Goal: Task Accomplishment & Management: Manage account settings

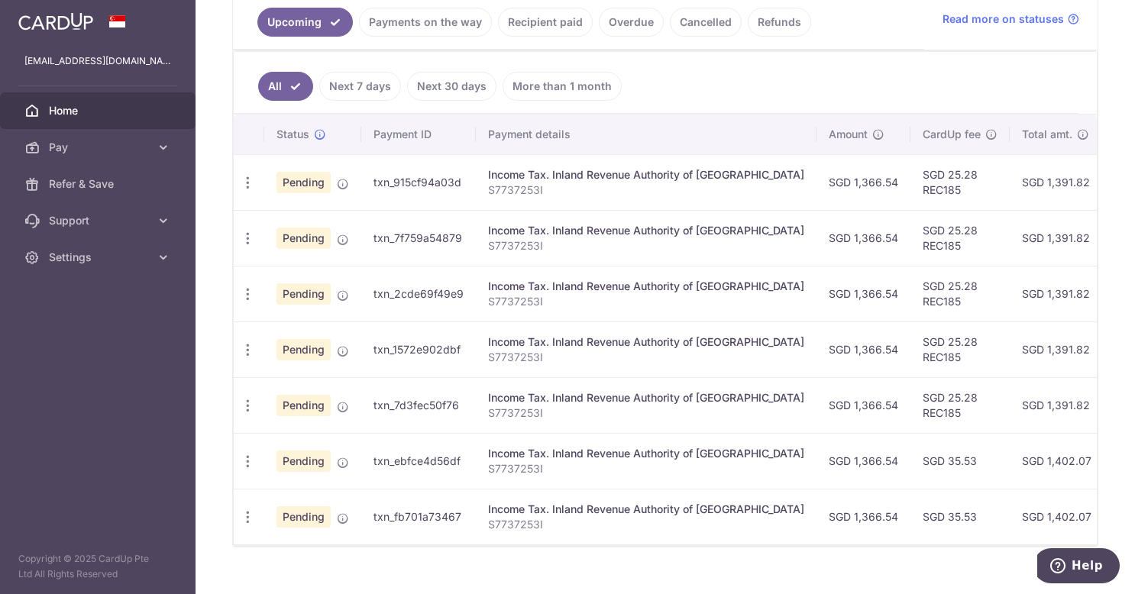
scroll to position [383, 0]
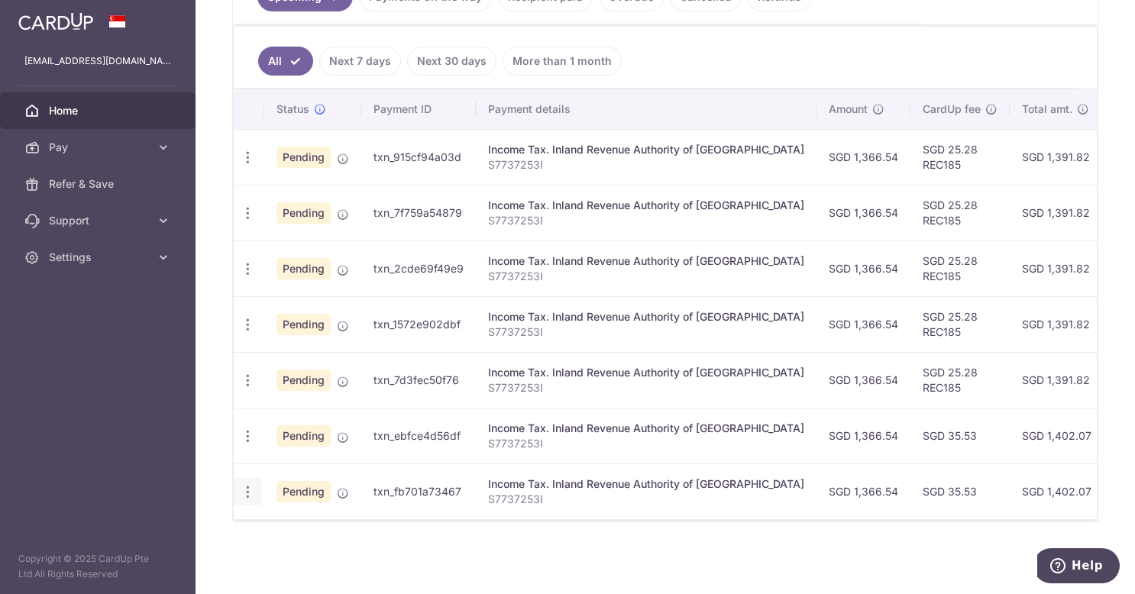
click at [250, 484] on icon "button" at bounding box center [248, 492] width 16 height 16
click at [325, 563] on span "Cancel payment" at bounding box center [329, 570] width 102 height 18
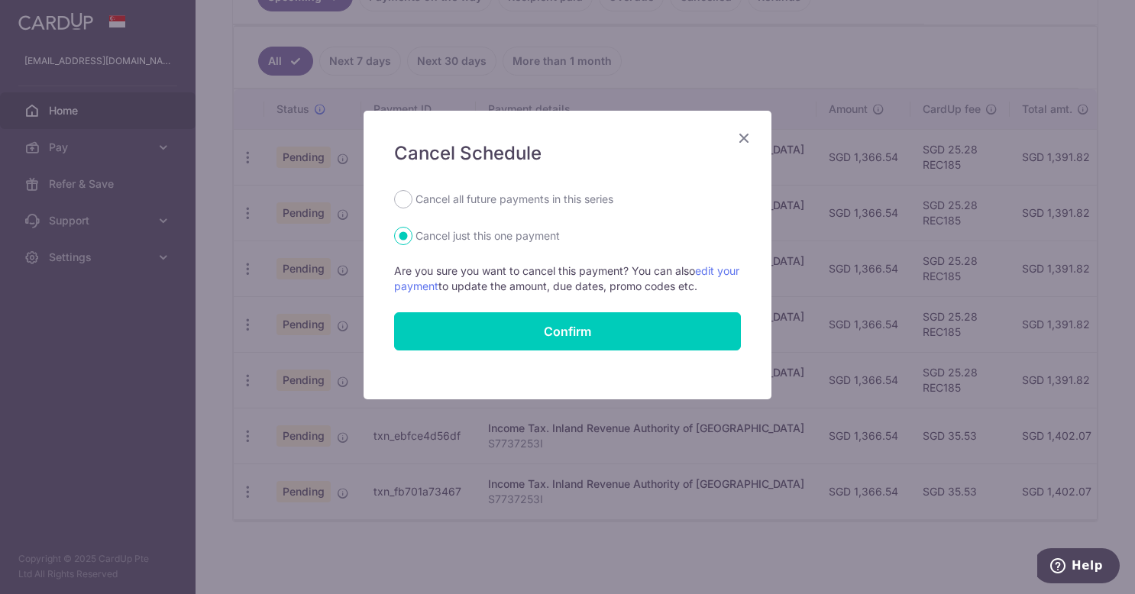
click at [736, 137] on icon "Close" at bounding box center [744, 137] width 18 height 19
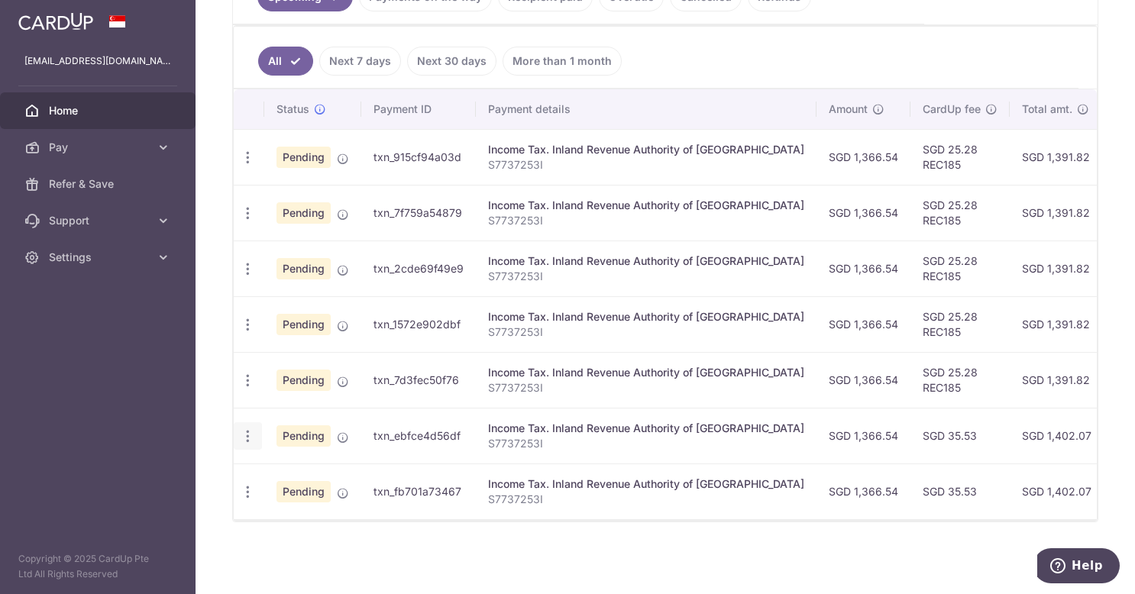
click at [249, 428] on icon "button" at bounding box center [248, 436] width 16 height 16
click at [325, 513] on span "Cancel payment" at bounding box center [329, 515] width 102 height 18
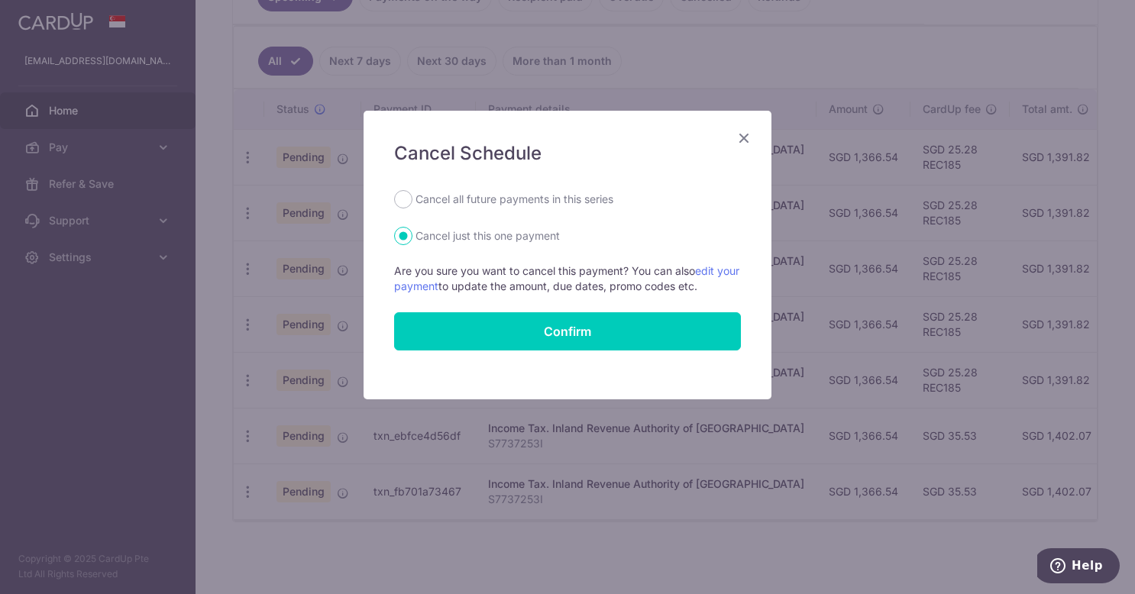
click at [483, 195] on label "Cancel all future payments in this series" at bounding box center [514, 199] width 198 height 18
click at [412, 195] on input "Cancel all future payments in this series" at bounding box center [403, 199] width 18 height 18
radio input "true"
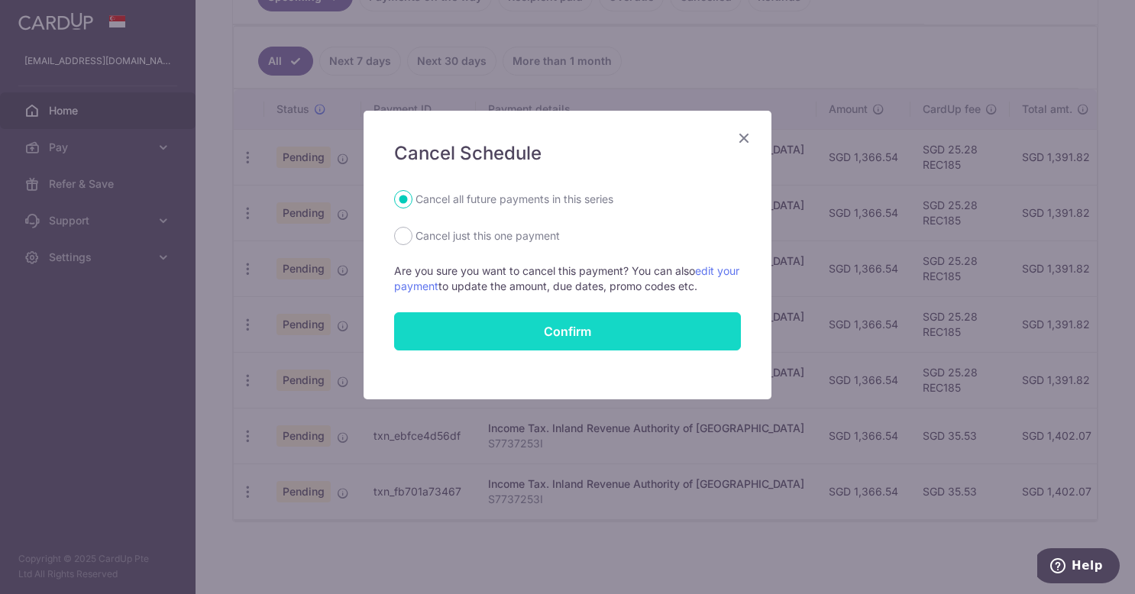
click at [517, 329] on button "Confirm" at bounding box center [567, 331] width 347 height 38
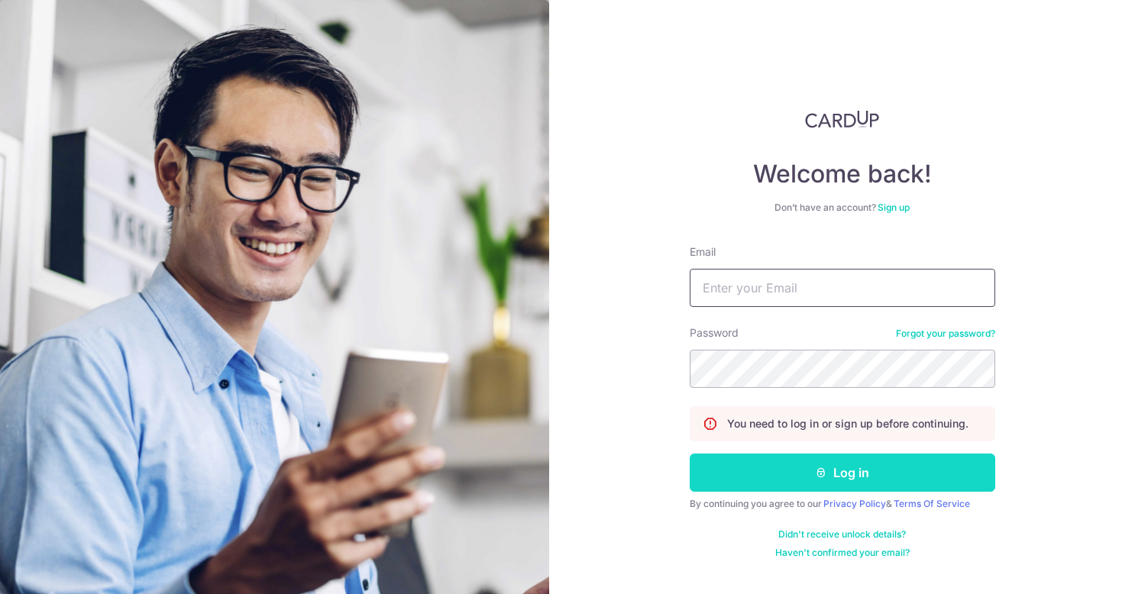
type input "[EMAIL_ADDRESS][DOMAIN_NAME]"
click at [851, 480] on button "Log in" at bounding box center [842, 473] width 305 height 38
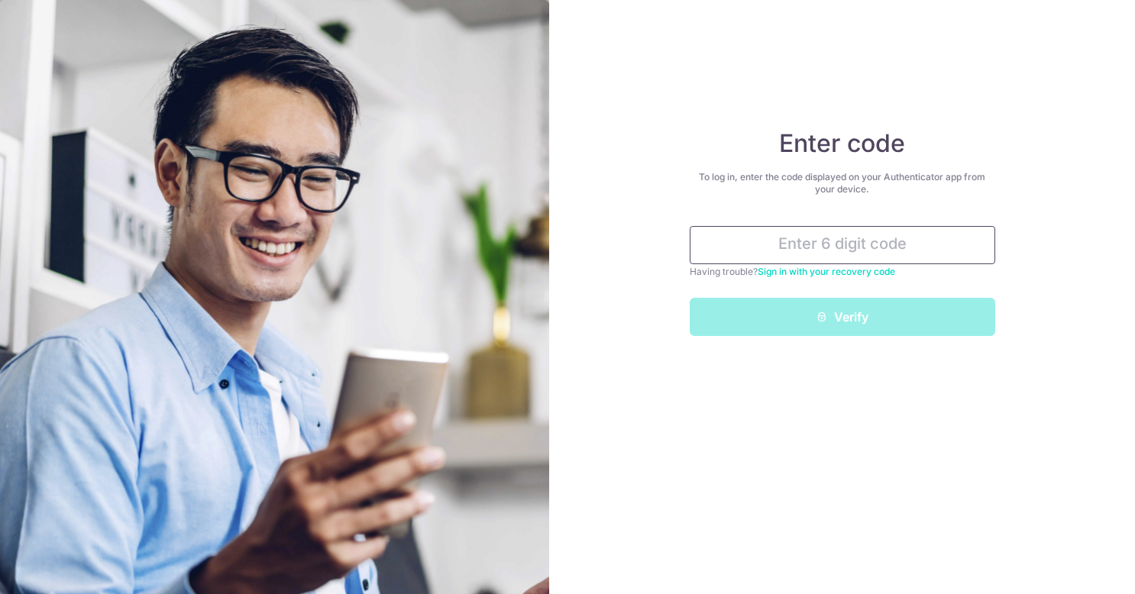
click at [829, 244] on input "text" at bounding box center [842, 245] width 305 height 38
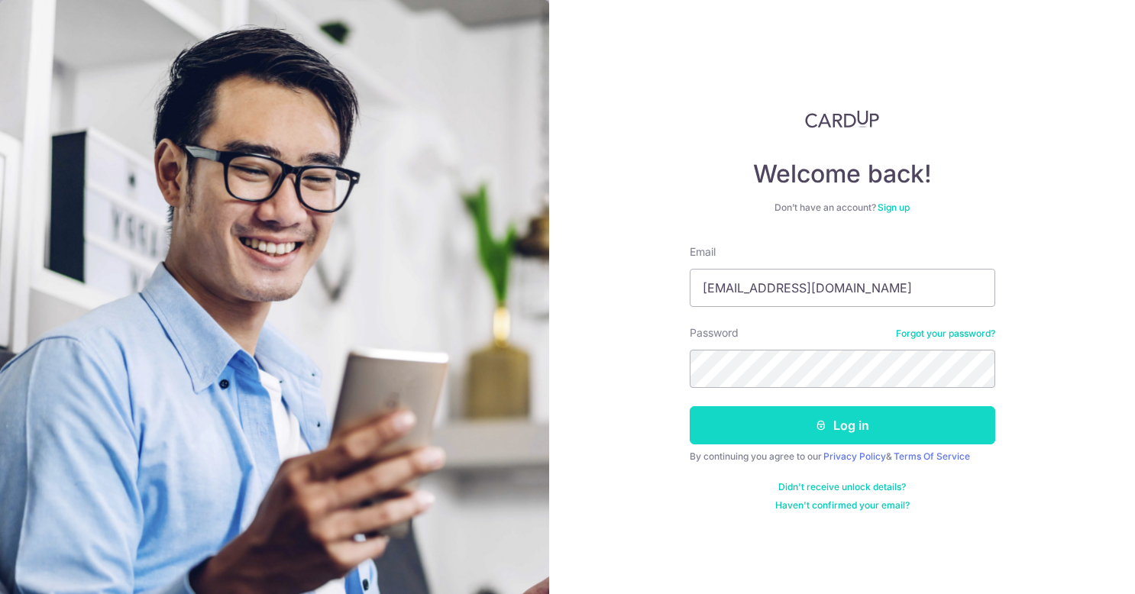
click at [907, 415] on button "Log in" at bounding box center [842, 425] width 305 height 38
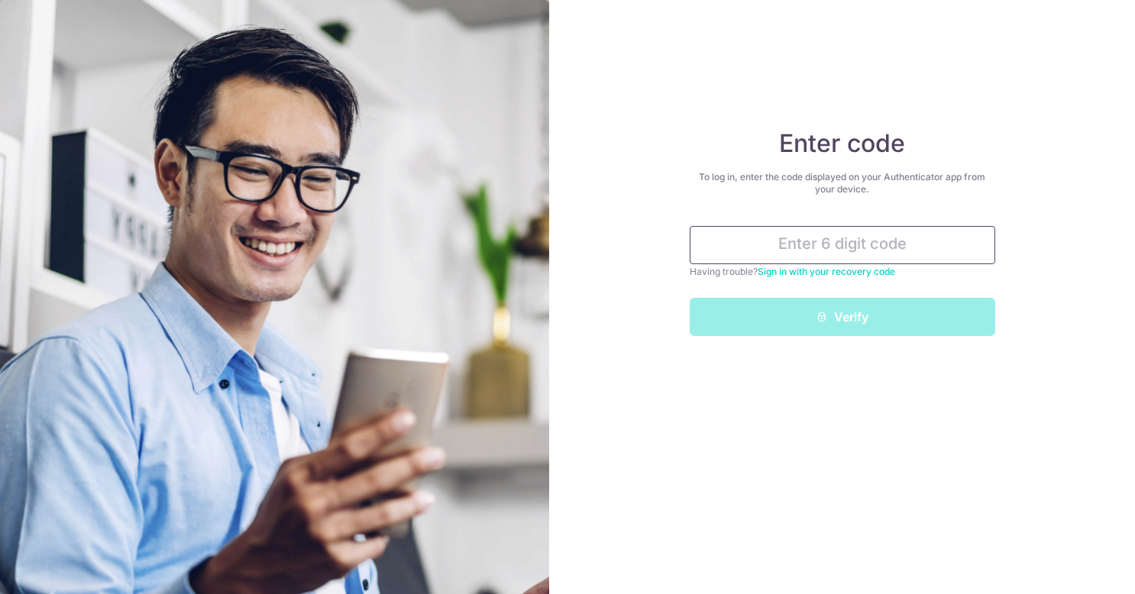
click at [839, 242] on input "text" at bounding box center [842, 245] width 305 height 38
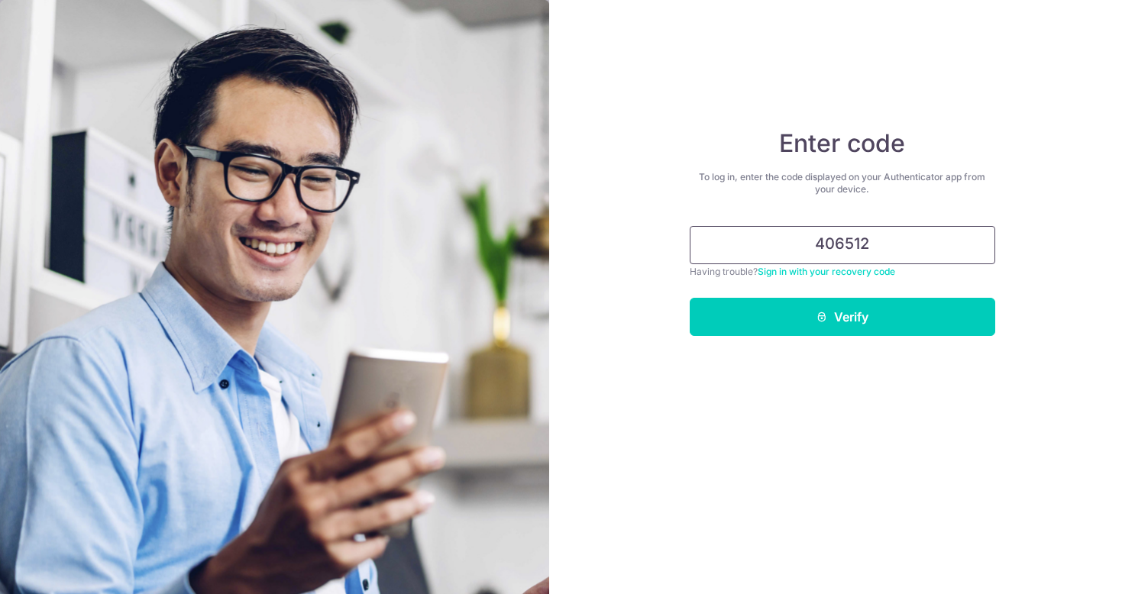
type input "406512"
click at [690, 298] on button "Verify" at bounding box center [842, 317] width 305 height 38
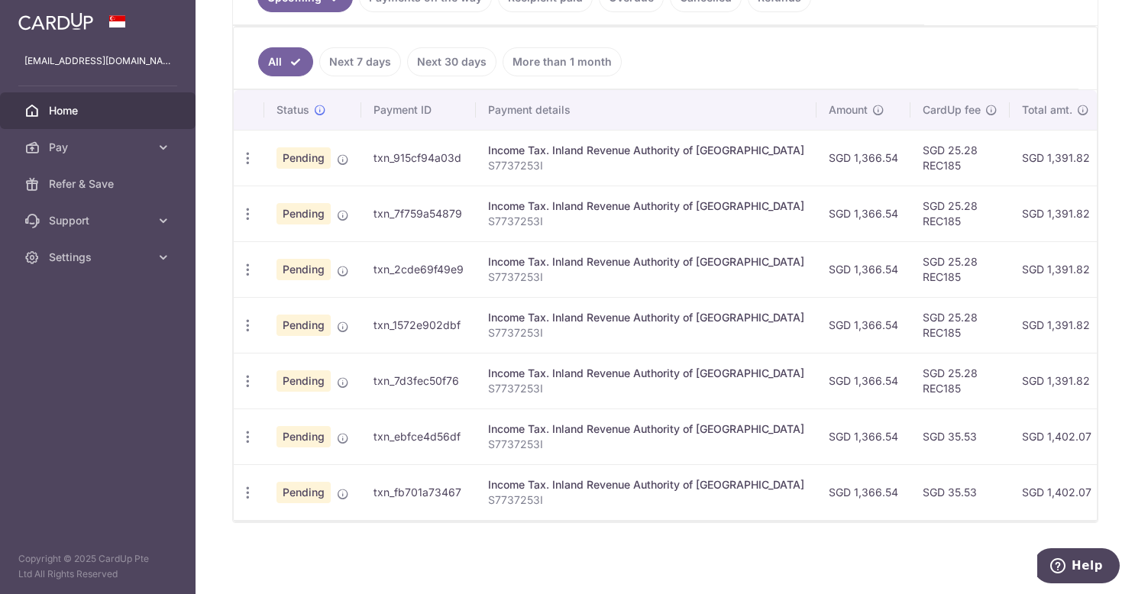
scroll to position [383, 0]
click at [241, 428] on icon "button" at bounding box center [248, 436] width 16 height 16
click at [306, 513] on span "Cancel payment" at bounding box center [329, 515] width 102 height 18
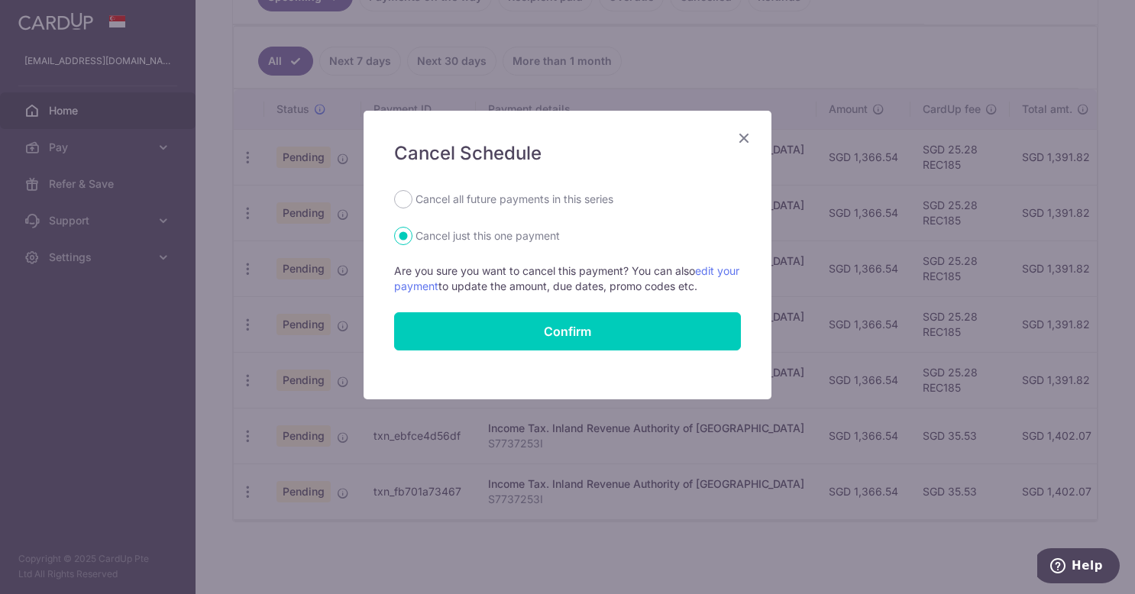
click at [498, 202] on label "Cancel all future payments in this series" at bounding box center [514, 199] width 198 height 18
click at [412, 202] on input "Cancel all future payments in this series" at bounding box center [403, 199] width 18 height 18
radio input "true"
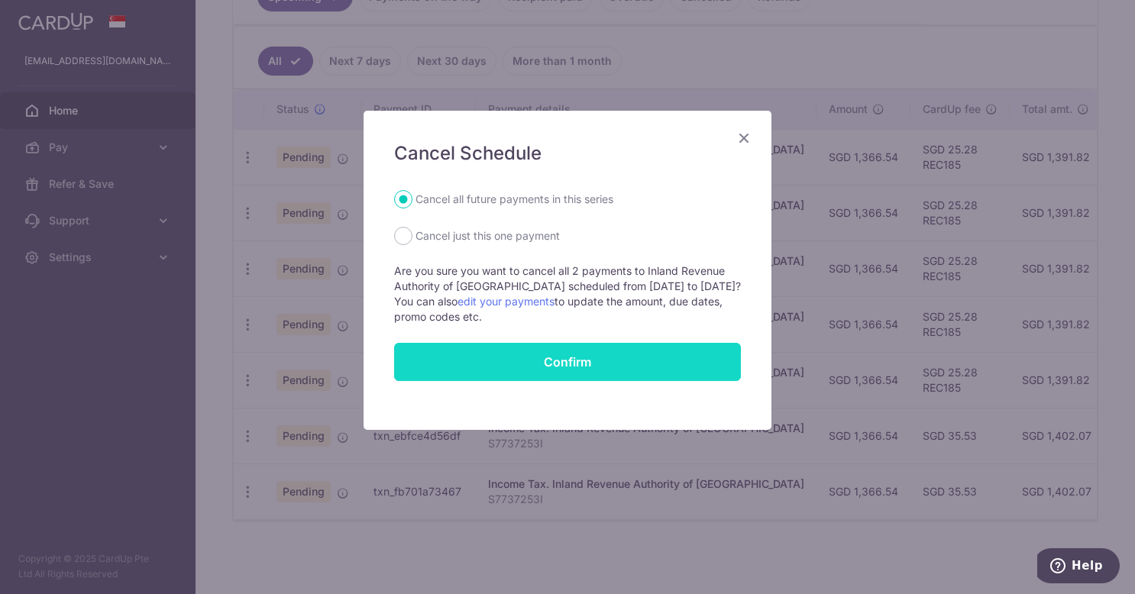
click at [533, 357] on button "Confirm" at bounding box center [567, 362] width 347 height 38
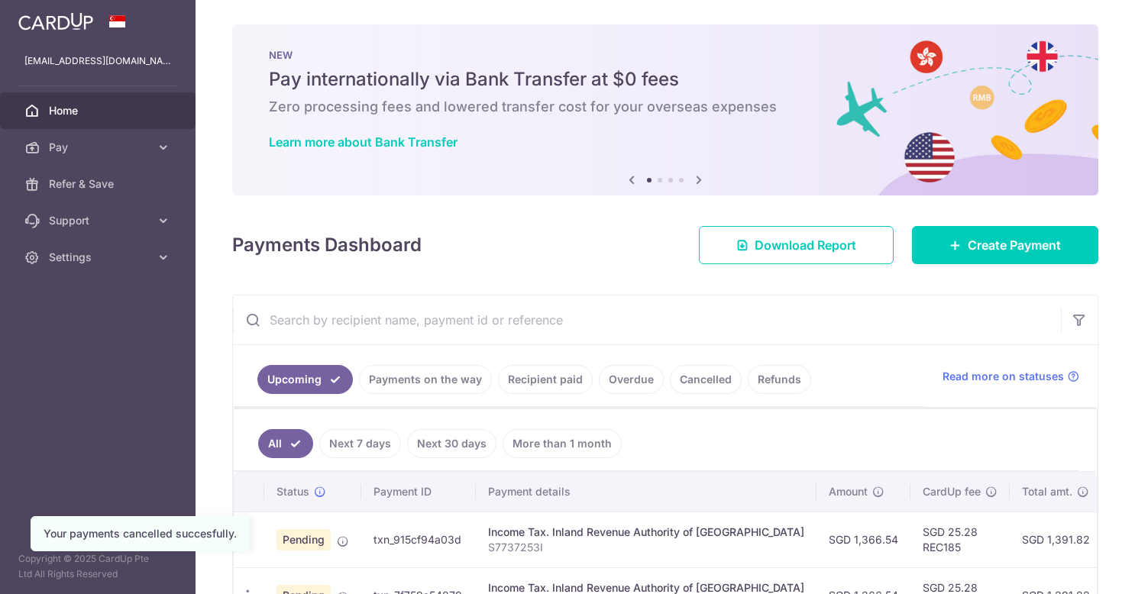
scroll to position [273, 0]
